Goal: Task Accomplishment & Management: Manage account settings

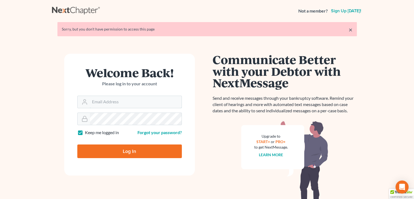
type input "[EMAIL_ADDRESS][DOMAIN_NAME]"
click at [121, 151] on input "Log In" at bounding box center [129, 151] width 105 height 14
type input "Thinking..."
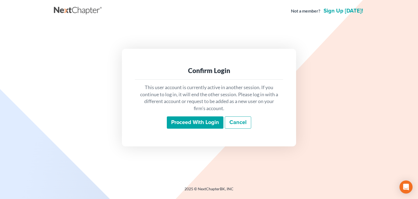
click at [189, 122] on input "Proceed with login" at bounding box center [195, 122] width 57 height 13
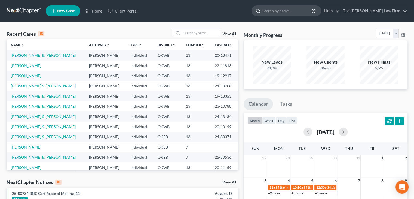
click at [287, 7] on input "search" at bounding box center [287, 11] width 50 height 10
type input "[PERSON_NAME]"
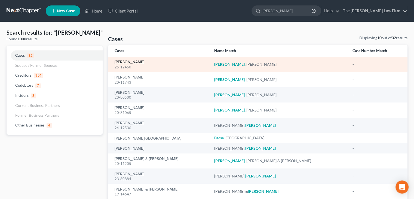
click at [135, 62] on link "Barnes, Cynthia" at bounding box center [130, 62] width 30 height 4
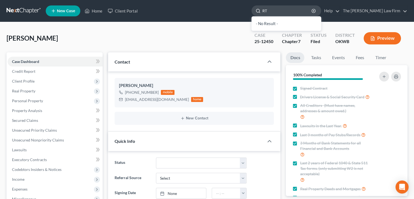
type input "R"
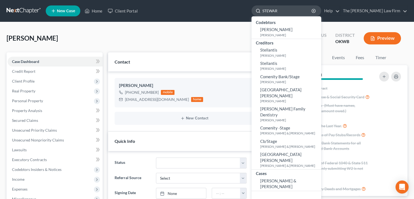
type input "STEWART"
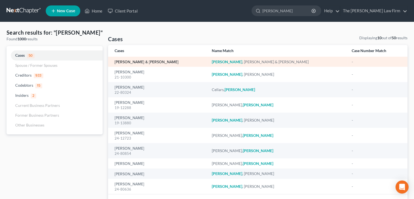
click at [140, 63] on link "Stewart, Robert & Melissa" at bounding box center [147, 62] width 64 height 4
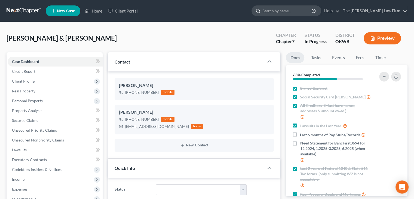
click at [290, 14] on input "search" at bounding box center [287, 11] width 50 height 10
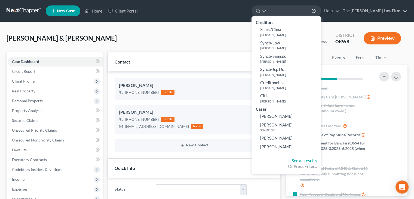
type input "y"
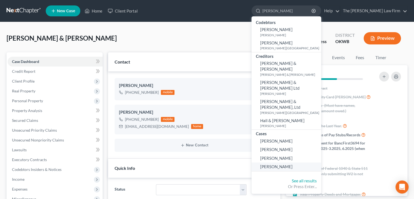
type input "hamilton"
click at [317, 162] on link "Hamilton, Racheal" at bounding box center [287, 166] width 70 height 8
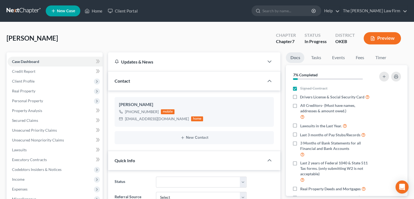
scroll to position [26, 0]
click at [290, 11] on input "search" at bounding box center [287, 11] width 50 height 10
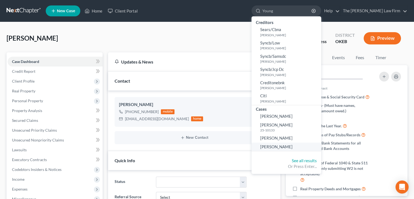
type input "Young"
click at [293, 148] on span "Young, Annilyn" at bounding box center [276, 146] width 32 height 5
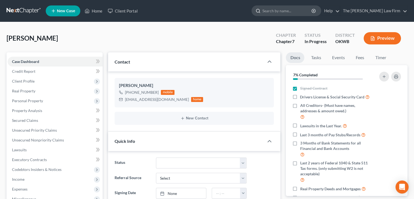
click at [295, 11] on input "search" at bounding box center [287, 11] width 50 height 10
type input "hamilton"
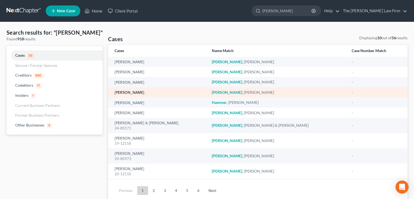
click at [143, 93] on link "Hamilton, Racheal" at bounding box center [130, 93] width 30 height 4
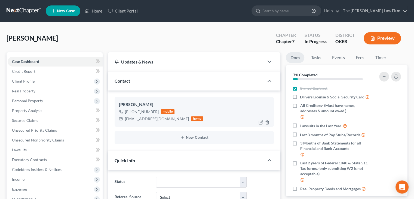
scroll to position [26, 0]
click at [396, 75] on icon "button" at bounding box center [396, 76] width 4 height 4
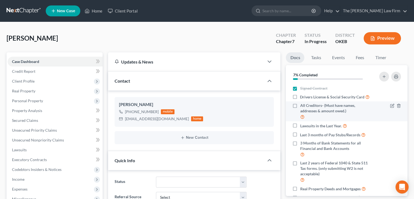
click at [300, 111] on label "All Creditors- (Must have names, addresses & amount owed.)" at bounding box center [336, 111] width 72 height 17
click at [302, 106] on input "All Creditors- (Must have names, addresses & amount owed.)" at bounding box center [304, 105] width 4 height 4
checkbox input "true"
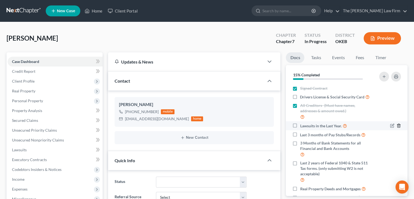
click at [397, 128] on icon "button" at bounding box center [399, 125] width 4 height 4
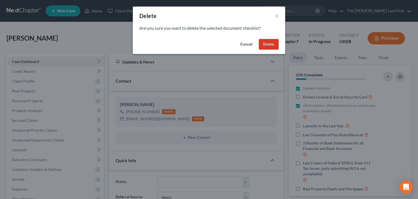
click at [266, 45] on button "Delete" at bounding box center [269, 44] width 20 height 11
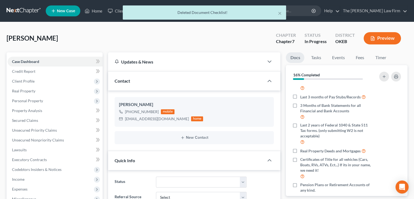
scroll to position [34, 0]
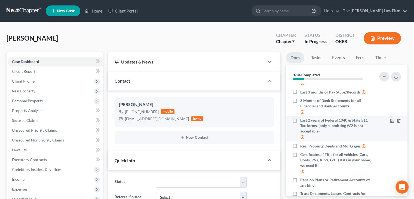
click at [300, 124] on label "Last 2 years of Federal 1040 & State 511 Tax forms. (only submitting W2 is not …" at bounding box center [336, 128] width 72 height 23
click at [302, 121] on input "Last 2 years of Federal 1040 & State 511 Tax forms. (only submitting W2 is not …" at bounding box center [304, 119] width 4 height 4
checkbox input "true"
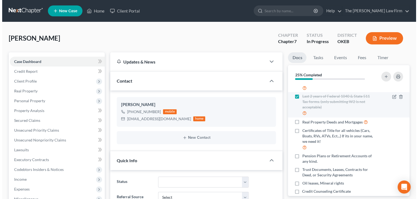
scroll to position [71, 0]
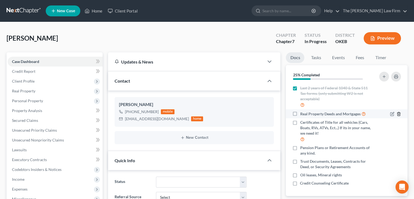
click at [397, 112] on icon "button" at bounding box center [398, 114] width 2 height 4
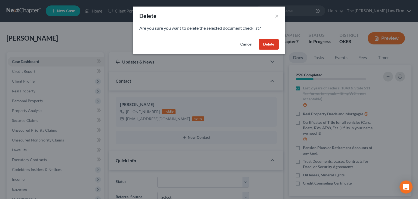
click at [269, 45] on button "Delete" at bounding box center [269, 44] width 20 height 11
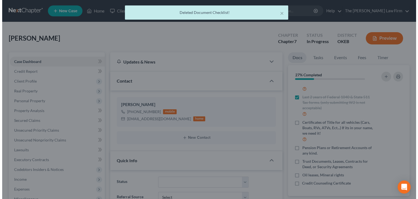
scroll to position [62, 0]
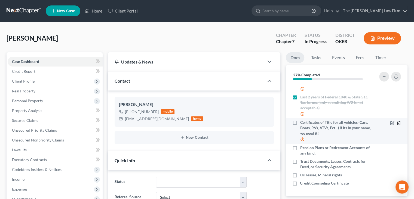
click at [397, 122] on icon "button" at bounding box center [399, 123] width 4 height 4
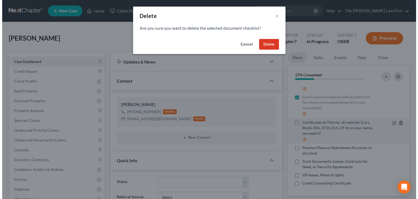
scroll to position [57, 0]
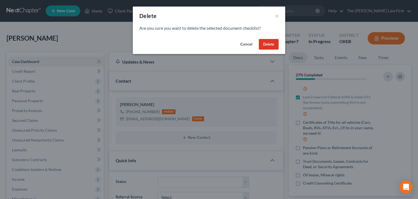
click at [271, 42] on button "Delete" at bounding box center [269, 44] width 20 height 11
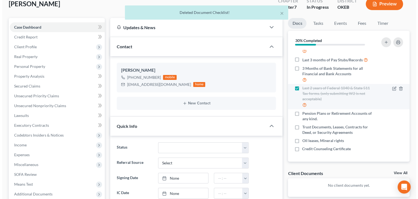
scroll to position [37, 0]
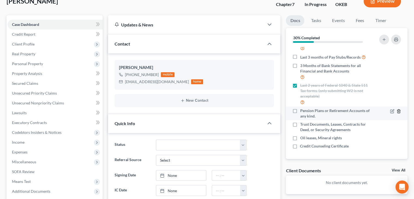
click at [397, 110] on icon "button" at bounding box center [398, 111] width 2 height 4
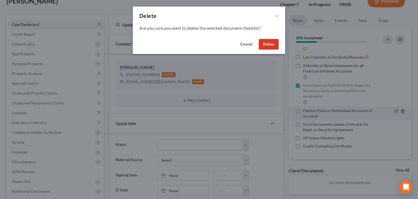
scroll to position [32, 0]
click at [272, 45] on button "Delete" at bounding box center [269, 44] width 20 height 11
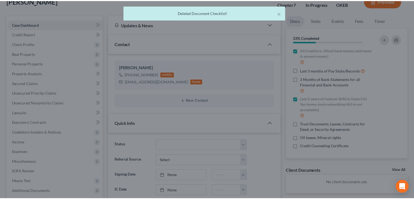
scroll to position [23, 0]
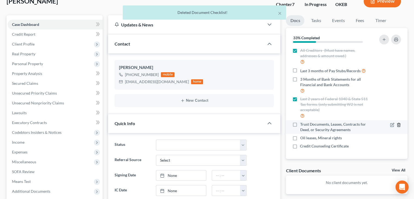
click at [397, 124] on icon "button" at bounding box center [399, 124] width 4 height 4
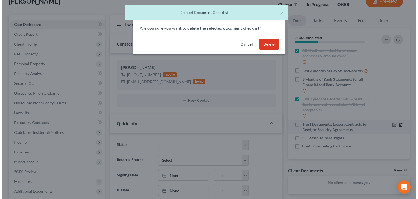
scroll to position [18, 0]
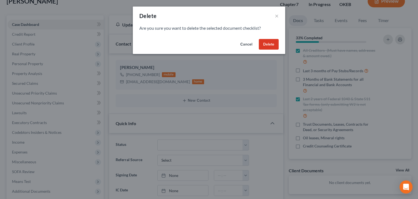
click at [268, 44] on button "Delete" at bounding box center [269, 44] width 20 height 11
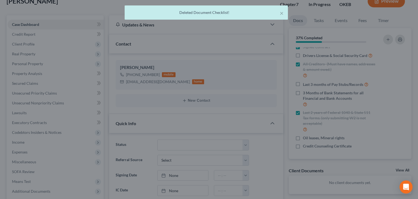
scroll to position [10, 0]
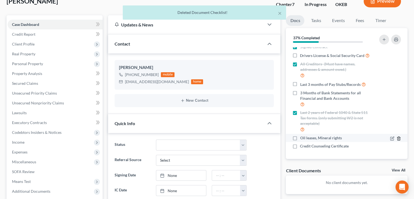
click at [397, 139] on icon "button" at bounding box center [398, 138] width 2 height 4
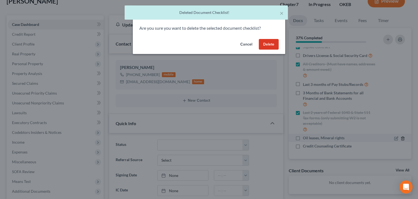
scroll to position [4, 0]
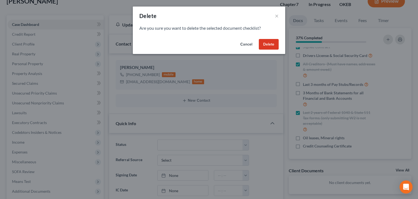
click at [271, 45] on button "Delete" at bounding box center [269, 44] width 20 height 11
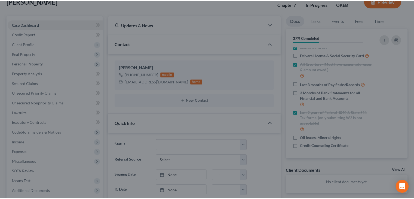
scroll to position [0, 0]
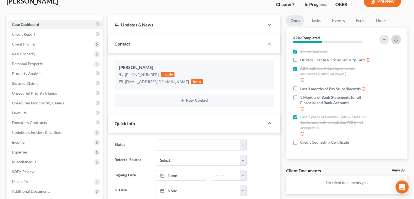
click at [399, 40] on button "button" at bounding box center [396, 40] width 10 height 10
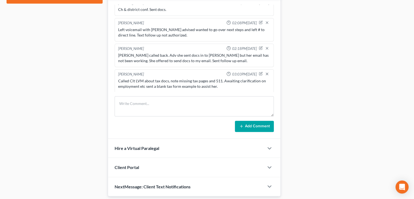
scroll to position [282, 0]
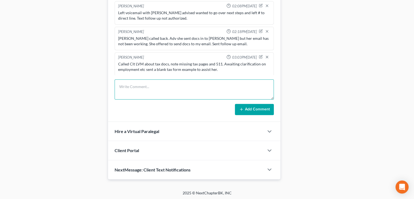
click at [121, 84] on textarea at bounding box center [194, 89] width 159 height 20
paste textarea "Chealsi Hendrix reviewed the client's documentation for court, including the 10…"
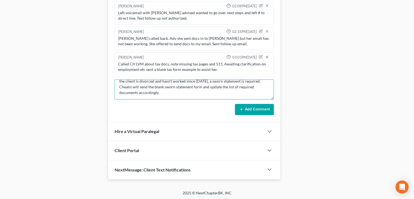
scroll to position [0, 0]
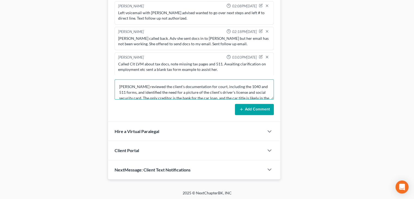
click at [148, 85] on textarea "Chealsi Hendrix reviewed the client's documentation for court, including the 10…" at bounding box center [194, 89] width 159 height 20
click at [163, 84] on textarea "Chealsi Hendreviewed the client's documentation for court, including the 1040 a…" at bounding box center [194, 89] width 159 height 20
click at [203, 85] on textarea "Discussed in detail client's documentation for court, including the 1040 and 51…" at bounding box center [194, 89] width 159 height 20
click at [254, 85] on textarea "Discussed in detail client's documentation, including the 1040 and 511 forms, a…" at bounding box center [194, 89] width 159 height 20
drag, startPoint x: 254, startPoint y: 85, endPoint x: 259, endPoint y: 85, distance: 4.9
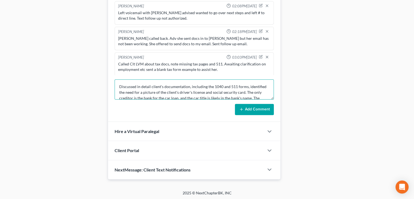
click at [259, 85] on textarea "Discussed in detail client's documentation, including the 1040 and 511 forms, i…" at bounding box center [194, 89] width 159 height 20
click at [265, 84] on textarea "Discussed in detail client's documentation, including the 1040 and 511 forms, a…" at bounding box center [194, 89] width 159 height 20
click at [151, 91] on textarea "Discussed in detail client's documentation, including the 1040 and 511 forms, a…" at bounding box center [194, 89] width 159 height 20
click at [158, 90] on textarea "Discussed in detail client's documentation, including the 1040 and 511 forms, a…" at bounding box center [194, 89] width 159 height 20
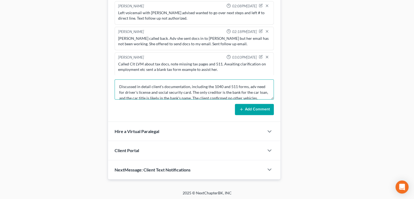
click at [149, 92] on textarea "Discussed in detail client's documentation, including the 1040 and 511 forms, a…" at bounding box center [194, 89] width 159 height 20
click at [169, 91] on textarea "Discussed in detail client's documentation, including the 1040 and 511 forms, a…" at bounding box center [194, 89] width 159 height 20
click at [193, 91] on textarea "Discussed in detail client's documentation, including the 1040 and 511 forms, a…" at bounding box center [194, 89] width 159 height 20
click at [244, 92] on textarea "Discussed in detail client's documentation, including the 1040 and 511 forms, a…" at bounding box center [194, 89] width 159 height 20
click at [241, 91] on textarea "Discussed in detail client's documentation, including the 1040 and 511 forms, a…" at bounding box center [194, 89] width 159 height 20
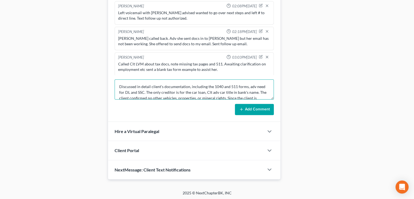
click at [146, 97] on textarea "Discussed in detail client's documentation, including the 1040 and 511 forms, a…" at bounding box center [194, 89] width 159 height 20
click at [195, 94] on textarea "Discussed in detail client's documentation, including the 1040 and 511 forms, a…" at bounding box center [194, 89] width 159 height 20
click at [220, 96] on textarea "Discussed in detail client's documentation, including the 1040 and 511 forms, a…" at bounding box center [194, 89] width 159 height 20
click at [210, 96] on textarea "Discussed in detail client's documentation, including the 1040 and 511 forms, a…" at bounding box center [194, 89] width 159 height 20
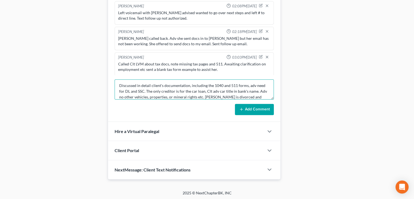
scroll to position [12, 0]
click at [145, 90] on textarea "Discussed in detail client's documentation, including the 1040 and 511 forms, a…" at bounding box center [194, 89] width 159 height 20
click at [138, 91] on textarea "Discussed in detail client's documentation, including the 1040 and 511 forms, a…" at bounding box center [194, 89] width 159 height 20
click at [215, 91] on textarea "Discussed in detail client's documentation, including the 1040 and 511 forms, a…" at bounding box center [194, 89] width 159 height 20
click at [229, 90] on textarea "Discussed in detail client's documentation, including the 1040 and 511 forms, a…" at bounding box center [194, 89] width 159 height 20
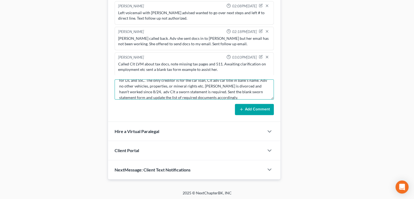
click at [216, 91] on textarea "Discussed in detail client's documentation, including the 1040 and 511 forms, a…" at bounding box center [194, 89] width 159 height 20
click at [131, 95] on textarea "Discussed in detail client's documentation, including the 1040 and 511 forms, a…" at bounding box center [194, 89] width 159 height 20
click at [203, 96] on textarea "Discussed in detail client's documentation, including the 1040 and 511 forms, a…" at bounding box center [194, 89] width 159 height 20
type textarea "Discussed in detail client's documentation, including the 1040 and 511 forms, a…"
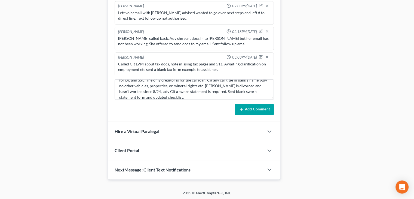
click at [251, 109] on button "Add Comment" at bounding box center [254, 109] width 39 height 11
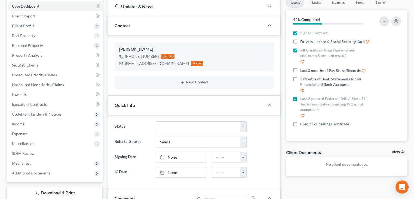
scroll to position [0, 0]
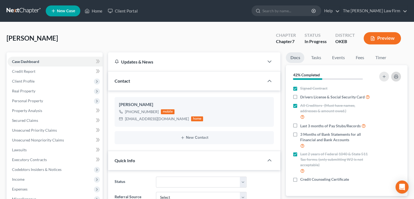
click at [397, 77] on rect "button" at bounding box center [396, 77] width 2 height 1
